Goal: Complete application form

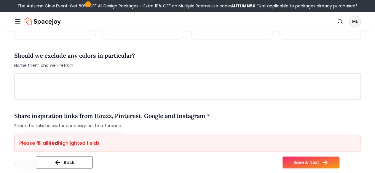
scroll to position [405, 0]
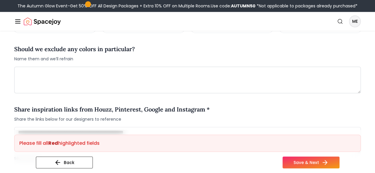
drag, startPoint x: 0, startPoint y: 0, endPoint x: 103, endPoint y: 88, distance: 135.7
click at [103, 88] on div "Should we exclude any colors in particular? Name them and we’ll refrain" at bounding box center [187, 66] width 346 height 53
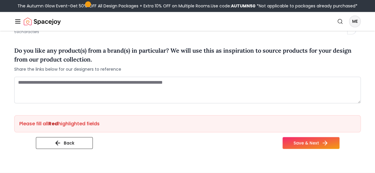
scroll to position [531, 0]
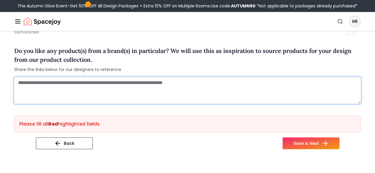
click at [91, 96] on textarea at bounding box center [187, 90] width 346 height 27
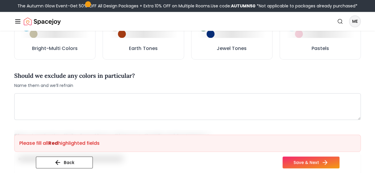
scroll to position [381, 0]
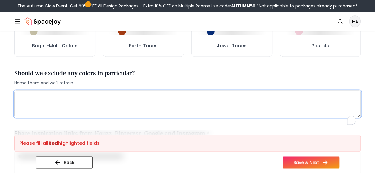
click at [78, 114] on textarea "To enrich screen reader interactions, please activate Accessibility in Grammarl…" at bounding box center [187, 104] width 346 height 27
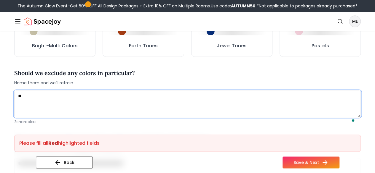
type textarea "*"
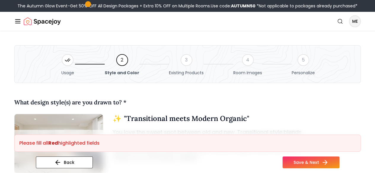
scroll to position [0, 0]
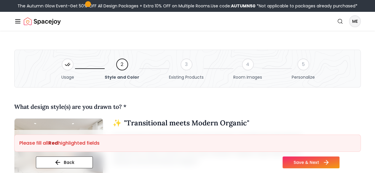
type textarea "**********"
click at [317, 163] on button "Save & Next" at bounding box center [310, 163] width 57 height 12
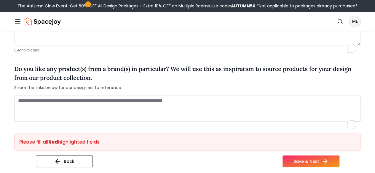
scroll to position [521, 0]
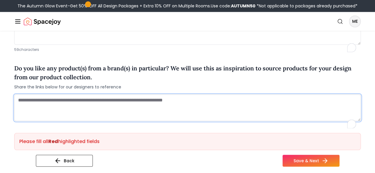
click at [169, 113] on textarea "To enrich screen reader interactions, please activate Accessibility in Grammarl…" at bounding box center [187, 107] width 346 height 27
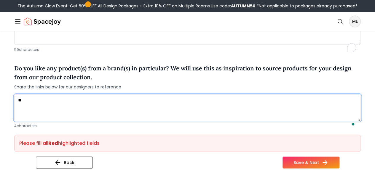
type textarea "*"
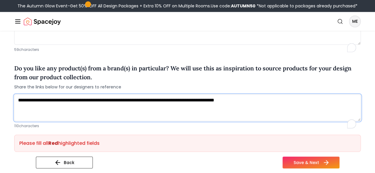
type textarea "**********"
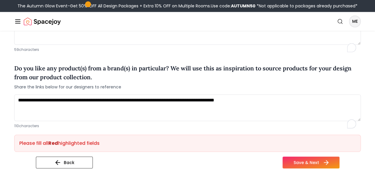
click at [310, 158] on button "Save & Next" at bounding box center [310, 163] width 57 height 12
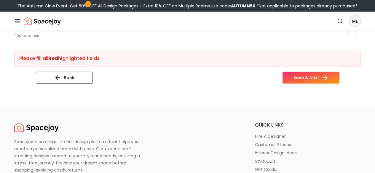
scroll to position [612, 0]
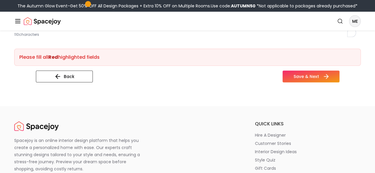
click at [325, 83] on button "Save & Next" at bounding box center [310, 77] width 57 height 12
click at [324, 83] on button "Save & Next" at bounding box center [310, 77] width 57 height 12
click at [56, 83] on button "Back" at bounding box center [64, 77] width 57 height 12
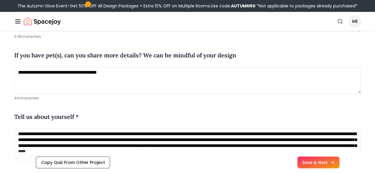
scroll to position [211, 0]
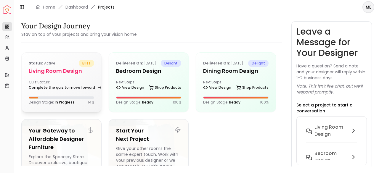
click at [80, 91] on link "Complete the quiz to move forward" at bounding box center [65, 87] width 72 height 8
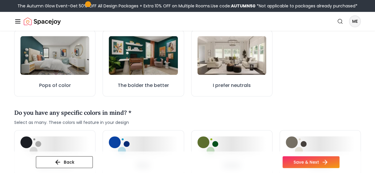
scroll to position [211, 0]
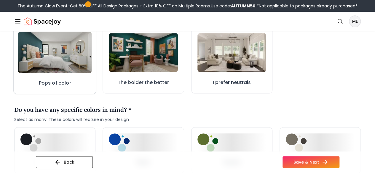
click at [65, 73] on img at bounding box center [55, 52] width 74 height 41
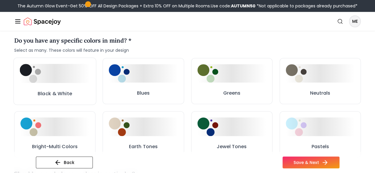
scroll to position [278, 0]
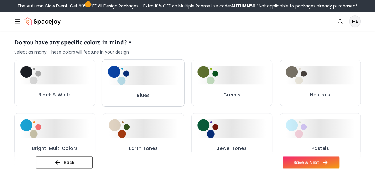
click at [152, 96] on button "Blues" at bounding box center [143, 82] width 83 height 47
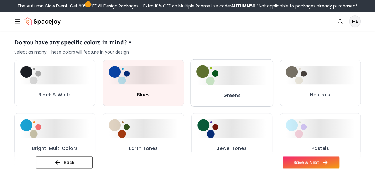
click at [206, 85] on img at bounding box center [207, 75] width 22 height 20
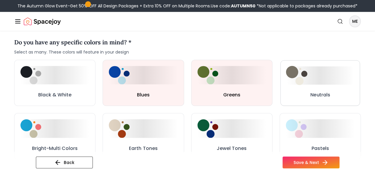
click at [301, 85] on img at bounding box center [295, 75] width 21 height 19
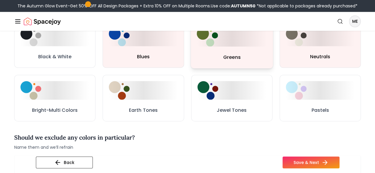
scroll to position [340, 0]
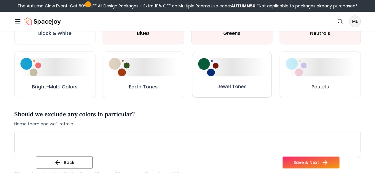
click at [223, 76] on div at bounding box center [232, 67] width 68 height 18
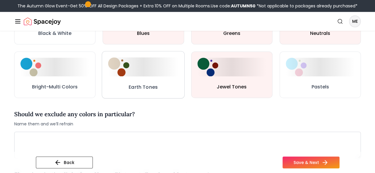
click at [138, 76] on div at bounding box center [143, 66] width 70 height 19
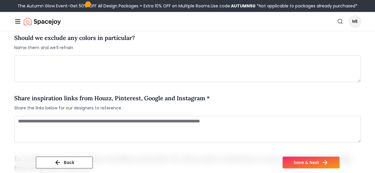
scroll to position [422, 0]
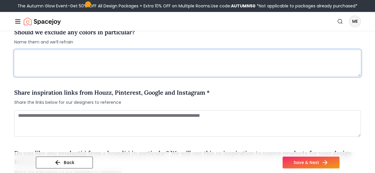
click at [122, 76] on textarea at bounding box center [187, 63] width 346 height 27
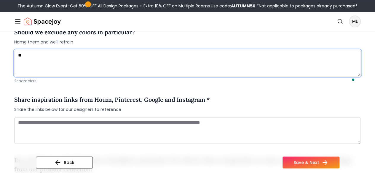
type textarea "**"
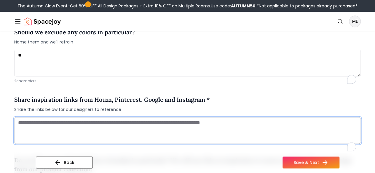
click at [168, 142] on textarea "To enrich screen reader interactions, please activate Accessibility in Grammarl…" at bounding box center [187, 130] width 346 height 27
paste textarea "**********"
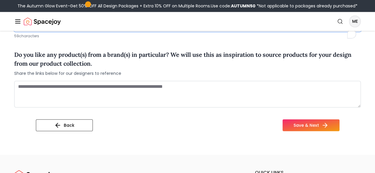
scroll to position [535, 0]
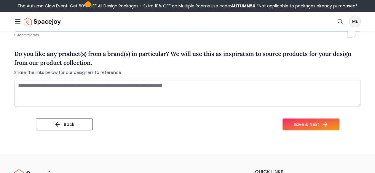
type textarea "**********"
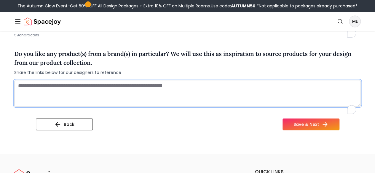
click at [144, 107] on textarea "To enrich screen reader interactions, please activate Accessibility in Grammarl…" at bounding box center [187, 93] width 346 height 27
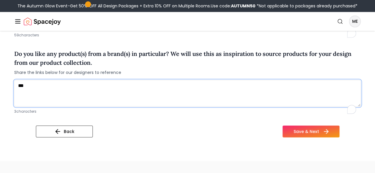
type textarea "***"
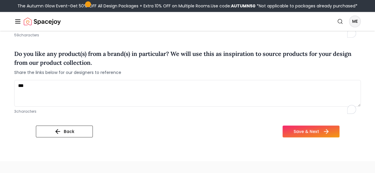
click at [339, 137] on button "Save & Next" at bounding box center [310, 132] width 57 height 12
